Goal: Task Accomplishment & Management: Manage account settings

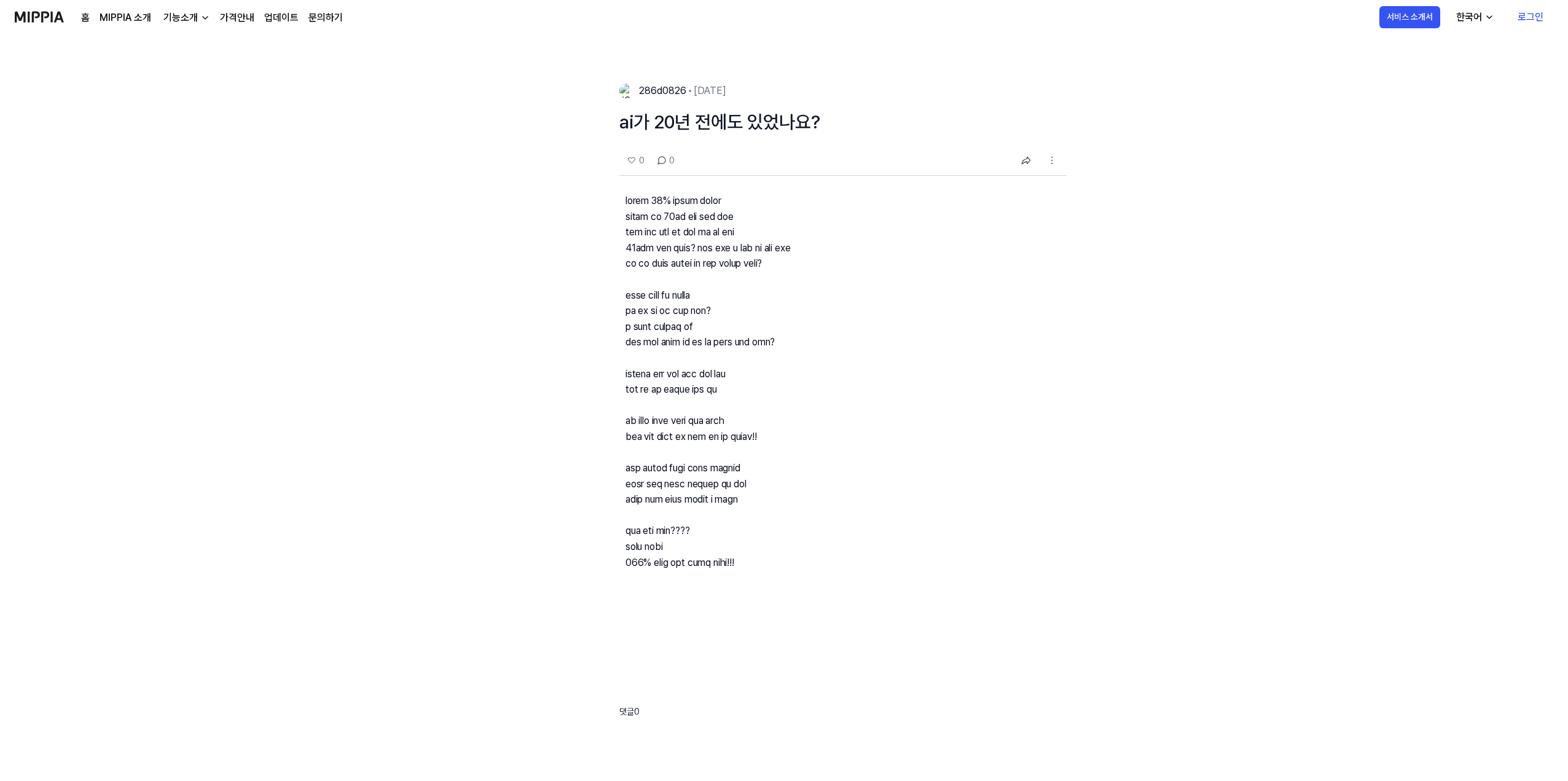
click at [1542, 20] on link "로그인" at bounding box center [1530, 17] width 46 height 34
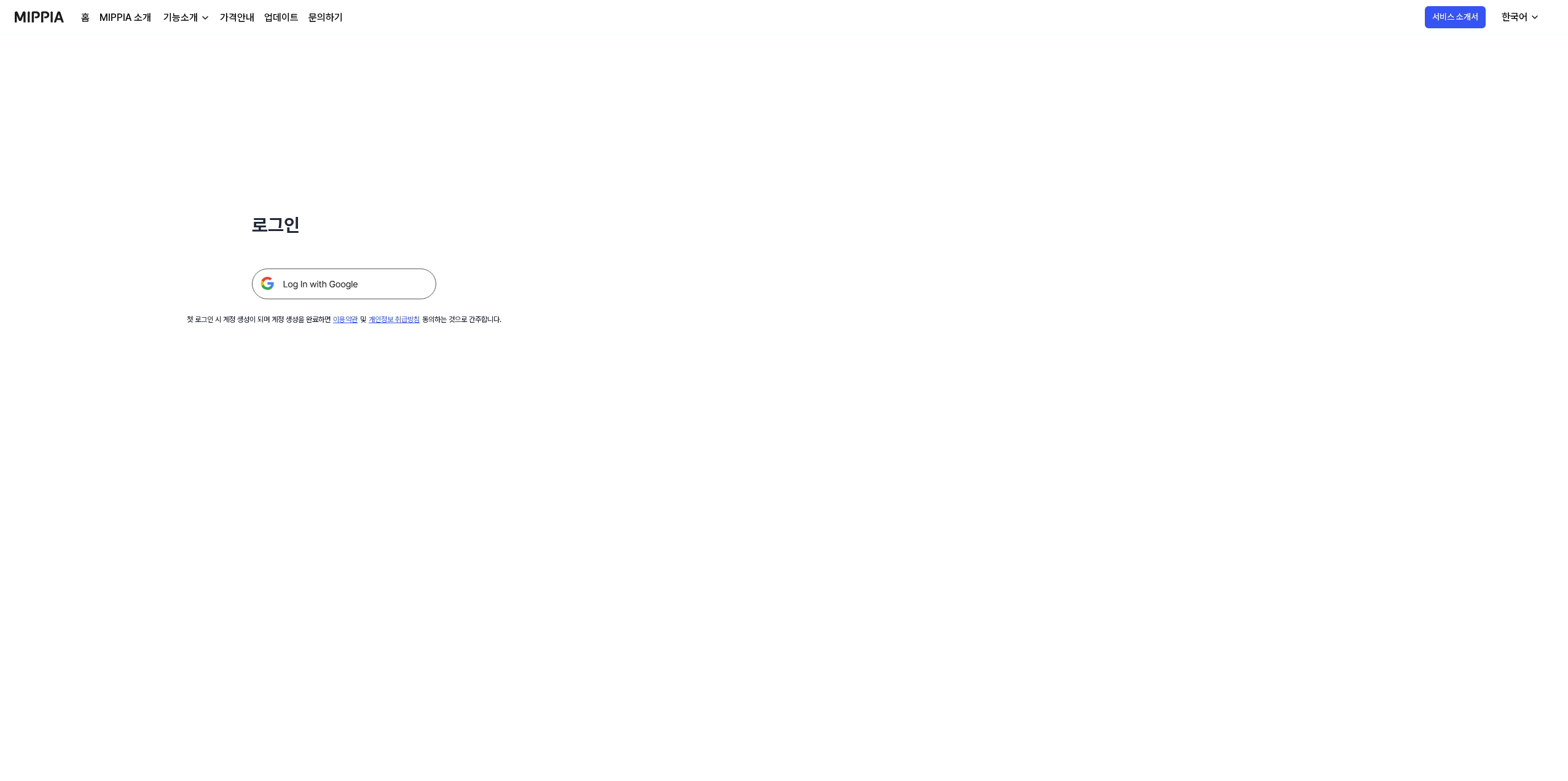
click at [380, 286] on img at bounding box center [344, 284] width 184 height 31
click at [355, 290] on img at bounding box center [344, 284] width 184 height 31
